Goal: Task Accomplishment & Management: Complete application form

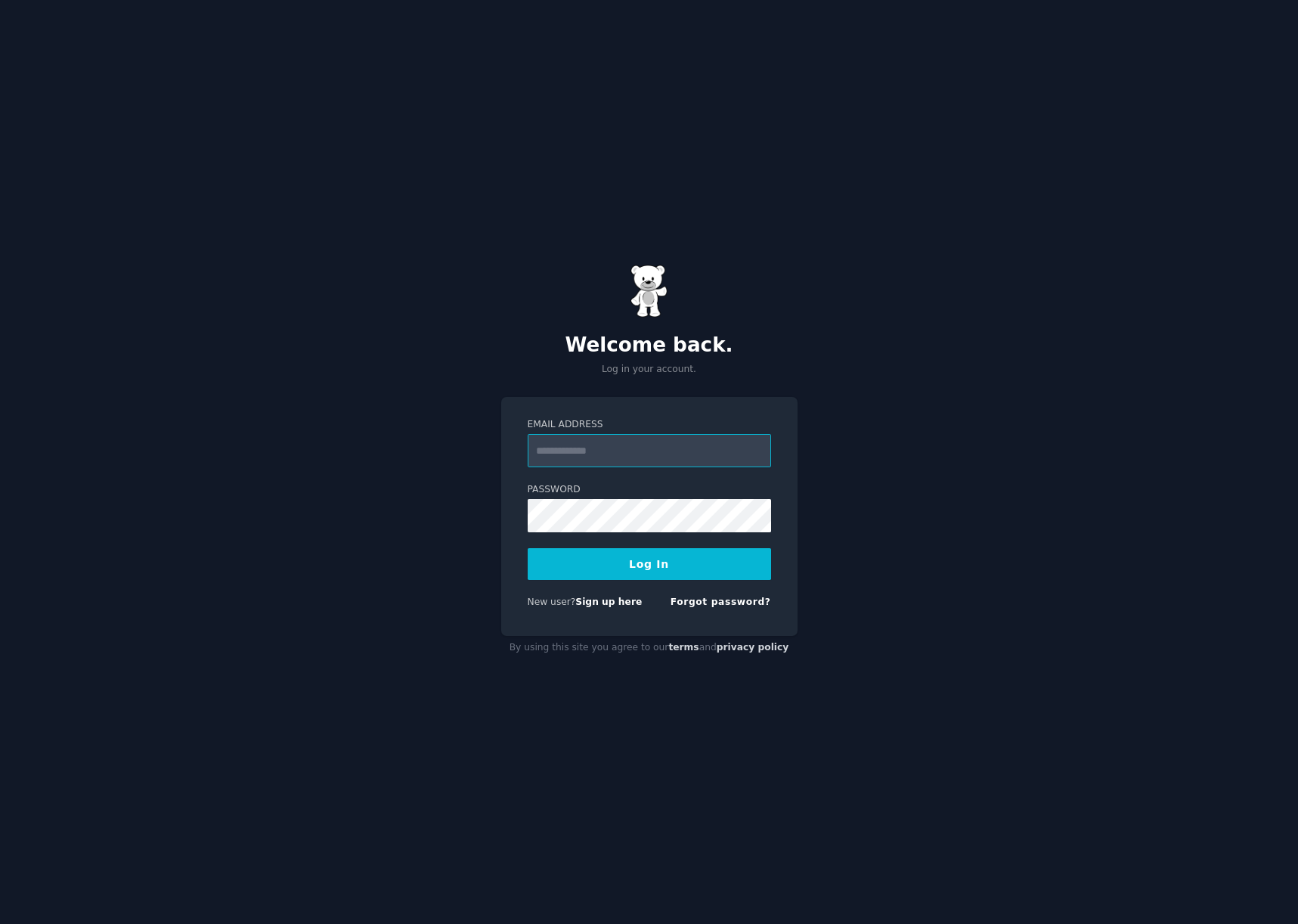
click at [549, 456] on input "Email Address" at bounding box center [649, 451] width 243 height 34
click at [643, 614] on div "Email Address Password Log In New user? Sign up here Forgot password?" at bounding box center [649, 516] width 296 height 239
click at [617, 604] on link "Sign up here" at bounding box center [608, 602] width 66 height 11
click at [602, 603] on link "Sign up here" at bounding box center [608, 602] width 66 height 11
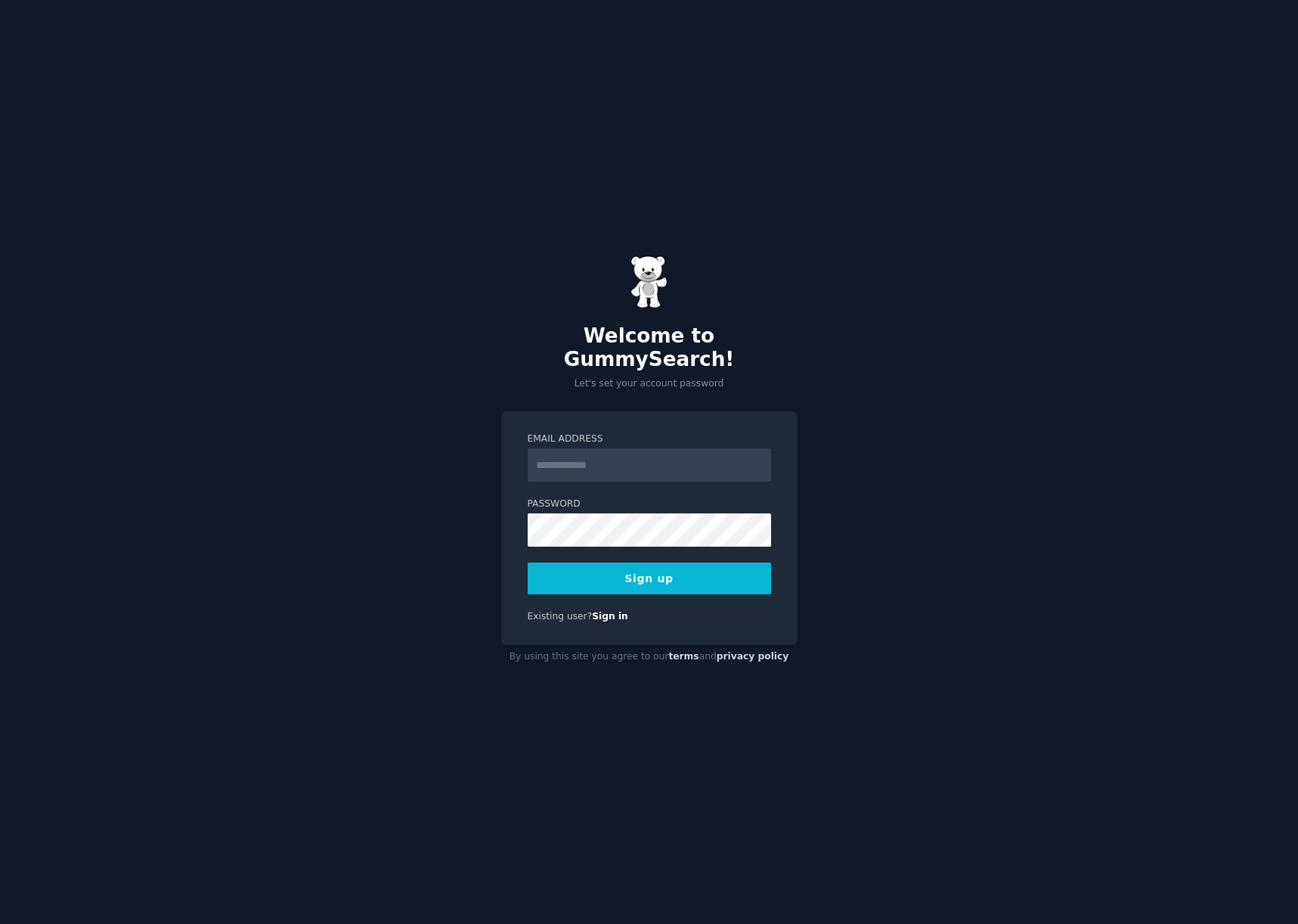
click at [578, 458] on input "Email Address" at bounding box center [649, 465] width 243 height 34
type input "**********"
click at [723, 573] on button "Sign up" at bounding box center [649, 578] width 243 height 32
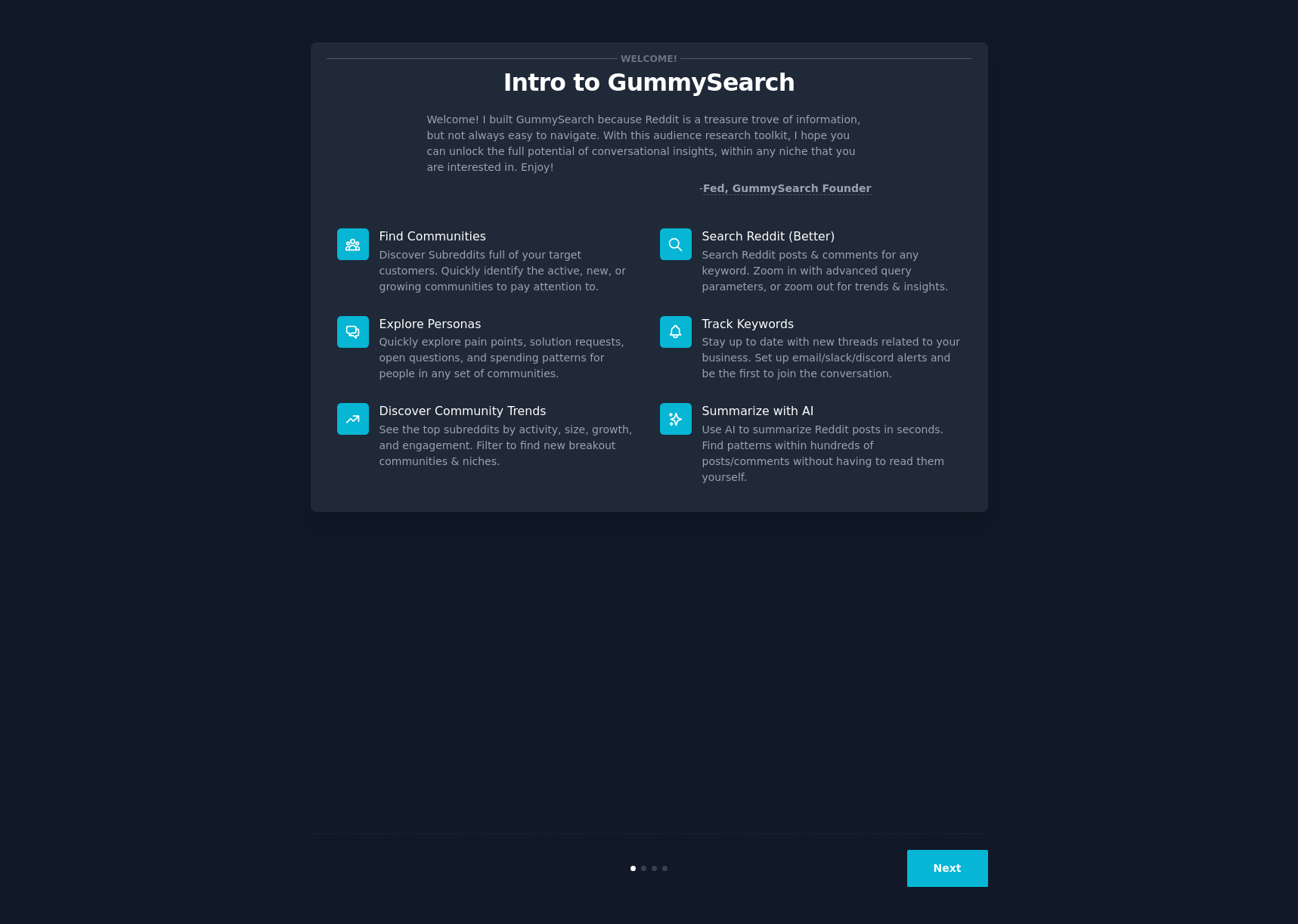
click at [756, 228] on p "Search Reddit (Better)" at bounding box center [832, 236] width 259 height 16
click at [953, 866] on button "Next" at bounding box center [948, 868] width 81 height 37
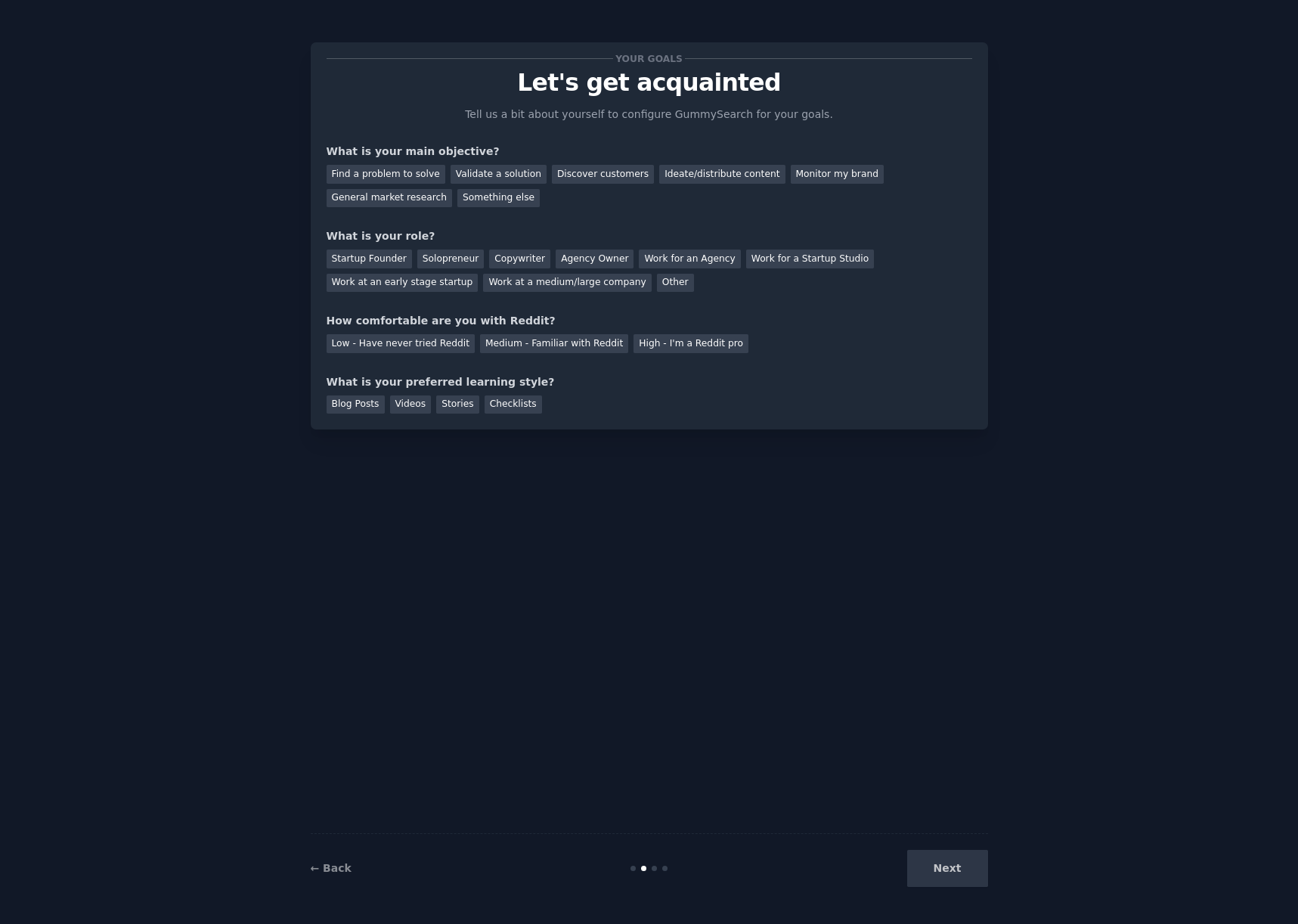
click at [615, 85] on p "Let's get acquainted" at bounding box center [649, 82] width 646 height 27
drag, startPoint x: 559, startPoint y: 88, endPoint x: 718, endPoint y: 88, distance: 159.0
click at [718, 88] on p "Let's get acquainted" at bounding box center [649, 82] width 646 height 27
click at [729, 88] on p "Let's get acquainted" at bounding box center [649, 82] width 646 height 27
drag, startPoint x: 554, startPoint y: 81, endPoint x: 791, endPoint y: 85, distance: 237.0
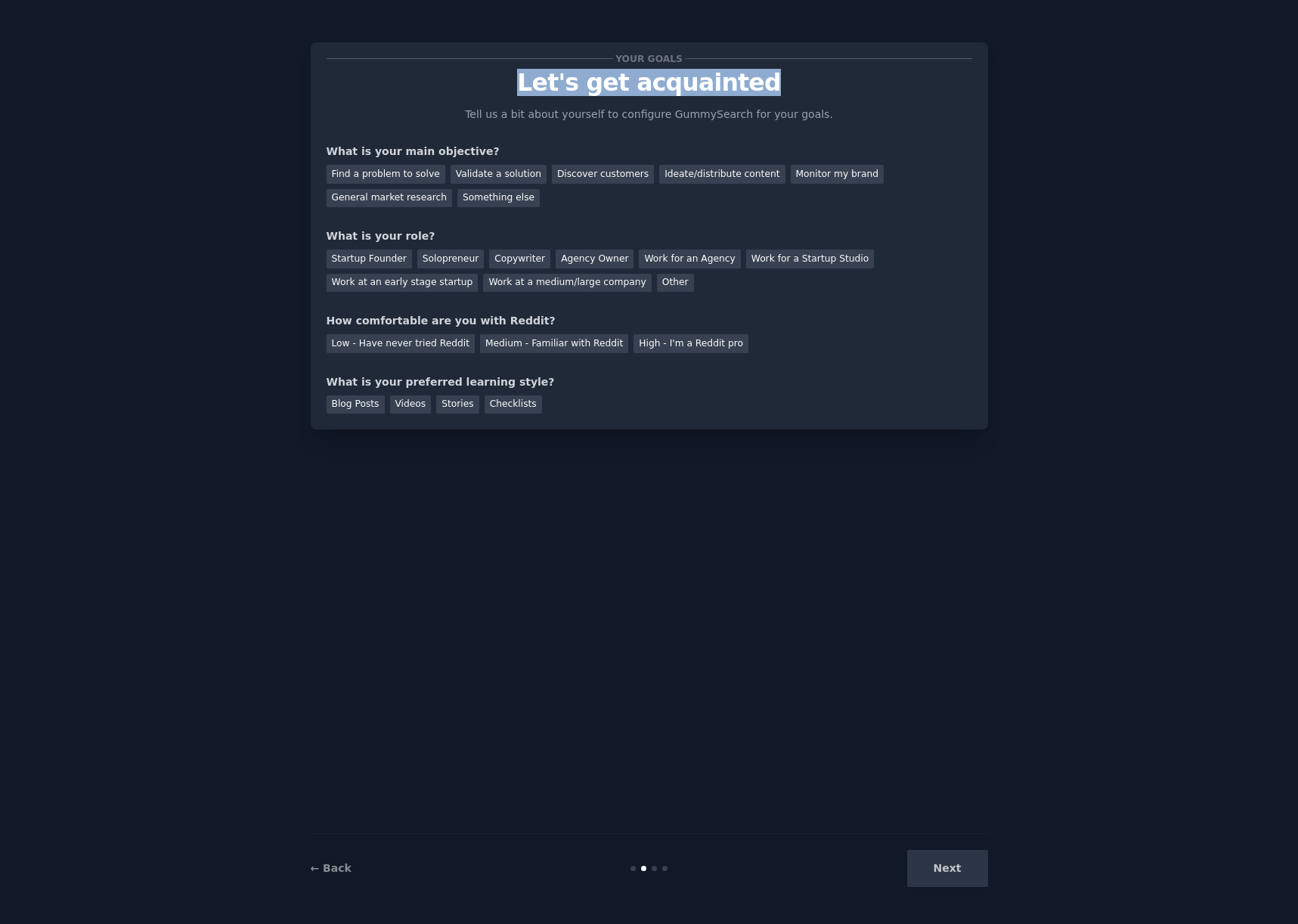
click at [791, 85] on p "Let's get acquainted" at bounding box center [649, 82] width 646 height 27
click at [601, 211] on div "Your goals Let's get acquainted Tell us a bit about yourself to configure Gummy…" at bounding box center [649, 236] width 646 height 356
